Goal: Transaction & Acquisition: Purchase product/service

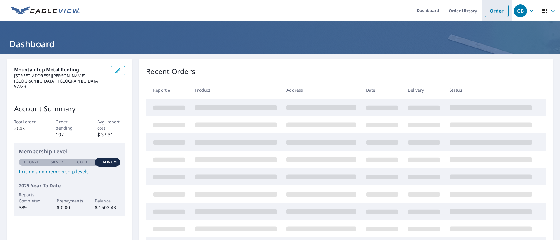
click at [492, 13] on link "Order" at bounding box center [497, 11] width 24 height 12
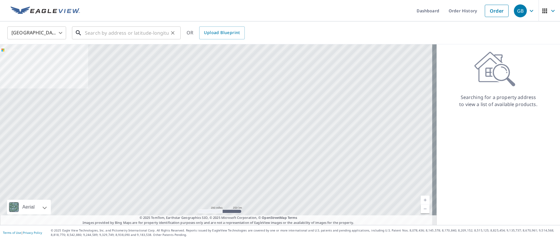
click at [97, 36] on input "text" at bounding box center [127, 33] width 84 height 16
paste input "[STREET_ADDRESS][PERSON_NAME][PERSON_NAME]"
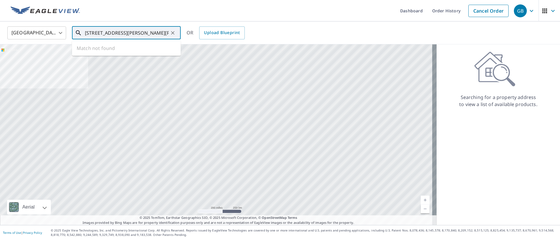
scroll to position [0, 19]
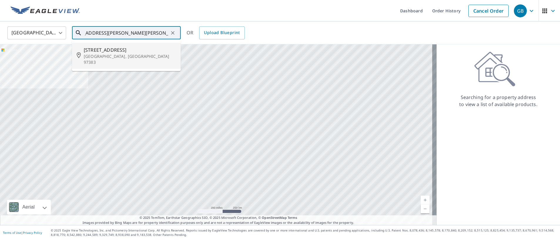
click at [118, 47] on span "[STREET_ADDRESS]" at bounding box center [130, 49] width 92 height 7
type input "[STREET_ADDRESS][PERSON_NAME][PERSON_NAME]"
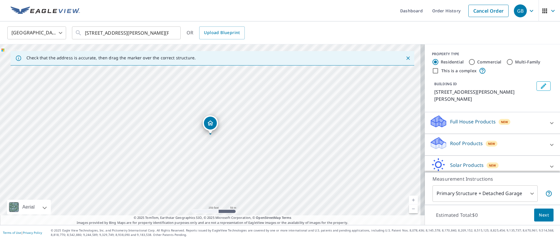
click at [460, 143] on p "Roof Products" at bounding box center [466, 143] width 33 height 7
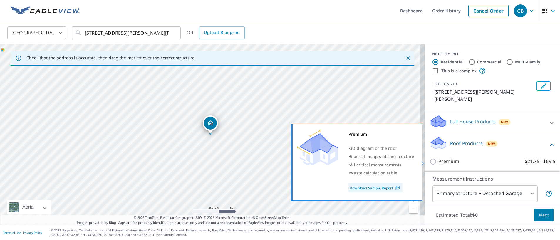
click at [433, 163] on input "Premium $21.75 - $69.5" at bounding box center [434, 161] width 9 height 7
checkbox input "true"
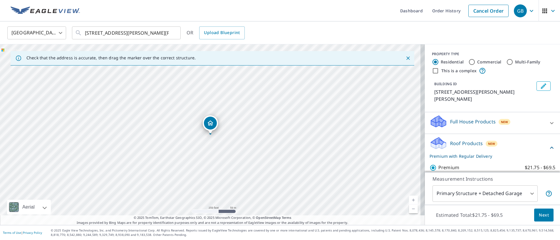
click at [534, 212] on button "Next" at bounding box center [543, 215] width 19 height 13
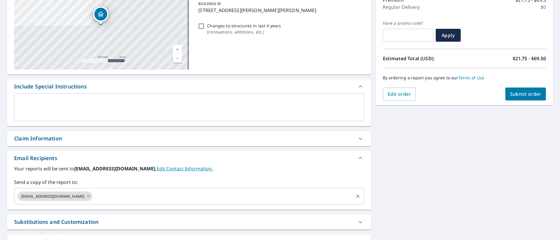
scroll to position [103, 0]
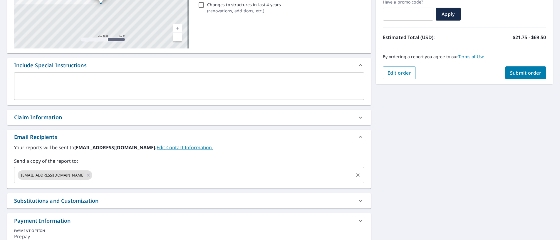
click at [149, 179] on input "text" at bounding box center [222, 175] width 259 height 11
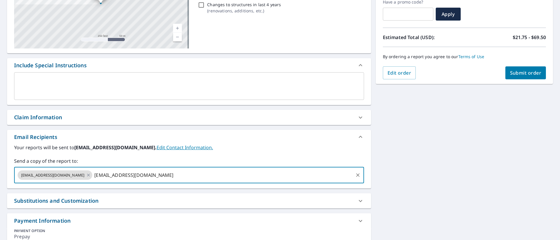
type input "[EMAIL_ADDRESS][DOMAIN_NAME]"
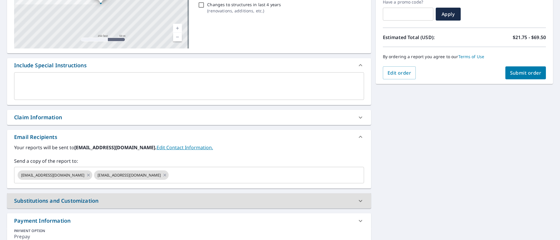
click at [522, 71] on span "Submit order" at bounding box center [525, 73] width 31 height 6
checkbox input "true"
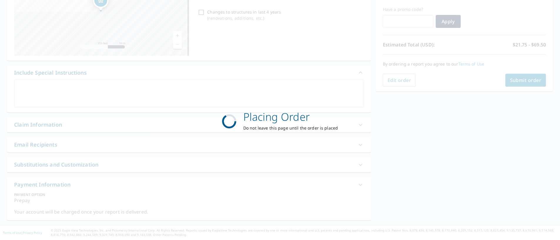
scroll to position [96, 0]
